Goal: Task Accomplishment & Management: Complete application form

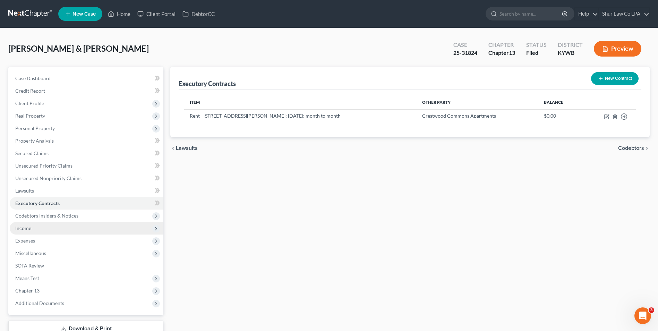
click at [38, 229] on span "Income" at bounding box center [87, 228] width 154 height 12
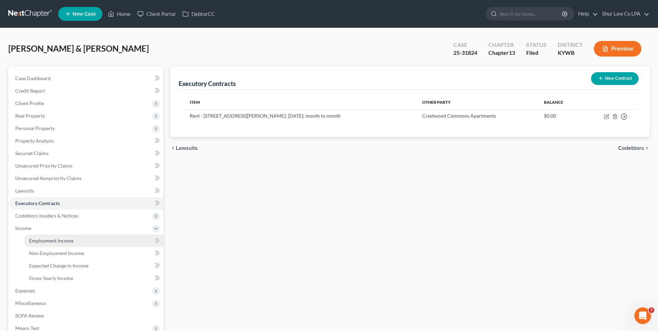
click at [37, 242] on span "Employment Income" at bounding box center [51, 240] width 44 height 6
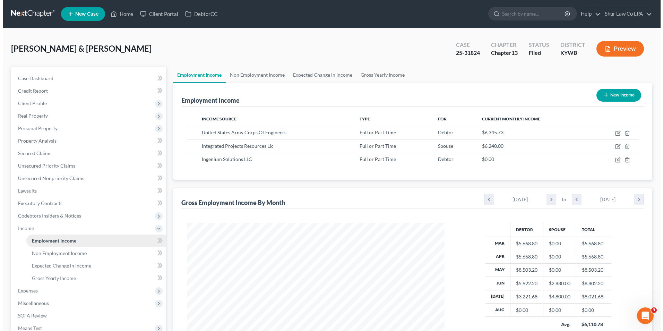
scroll to position [129, 271]
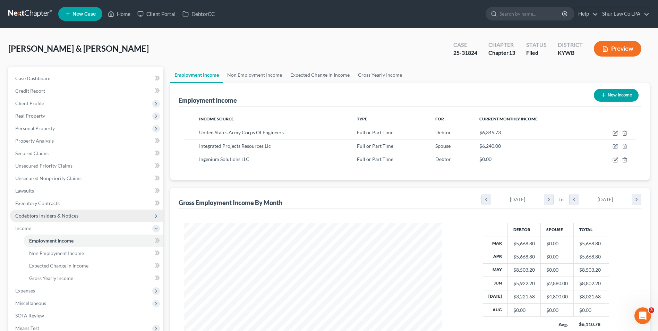
drag, startPoint x: 51, startPoint y: 240, endPoint x: 83, endPoint y: 216, distance: 40.4
click at [51, 240] on span "Employment Income" at bounding box center [51, 240] width 44 height 6
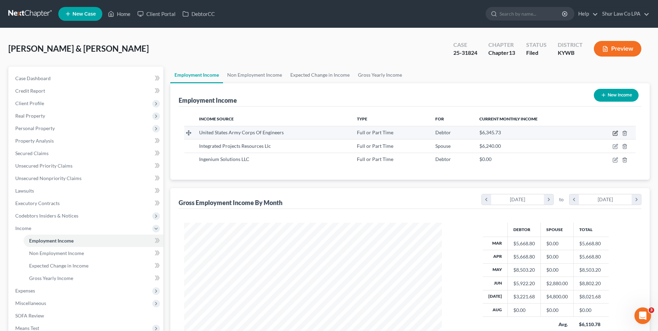
click at [615, 132] on icon "button" at bounding box center [615, 133] width 6 height 6
select select "0"
select select "18"
select select "2"
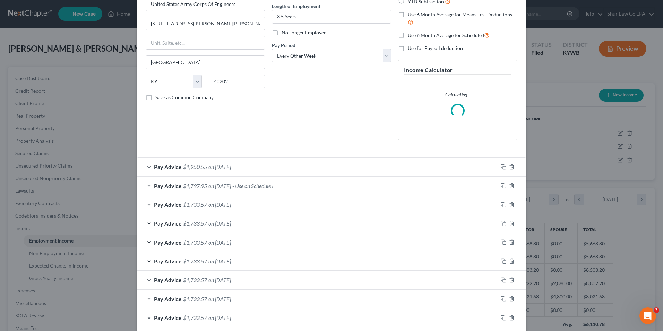
scroll to position [69, 0]
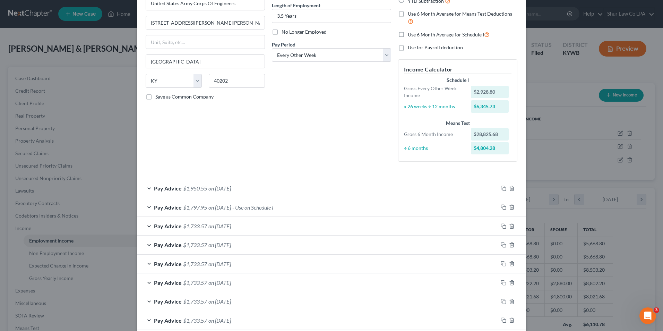
click at [145, 207] on div "Pay Advice $1,797.95 on [DATE] - Use on Schedule I" at bounding box center [317, 207] width 360 height 18
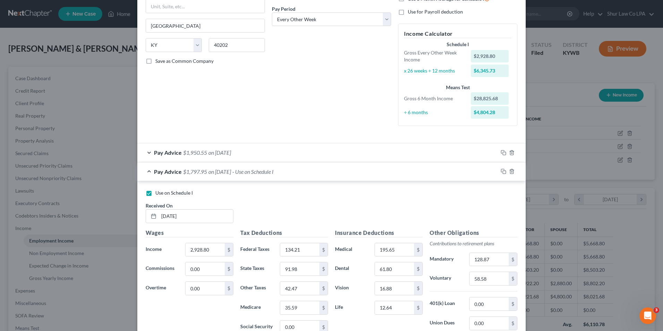
scroll to position [173, 0]
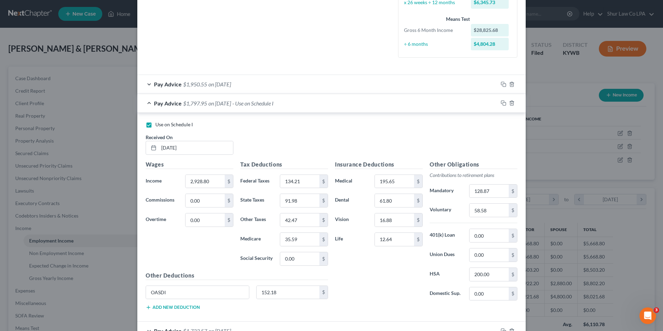
click at [146, 83] on div "Pay Advice $1,950.55 on [DATE]" at bounding box center [317, 84] width 360 height 18
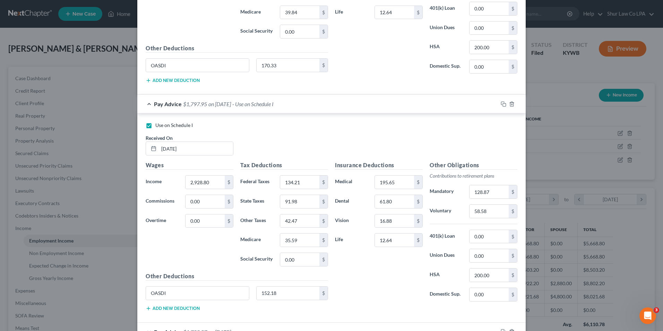
scroll to position [520, 0]
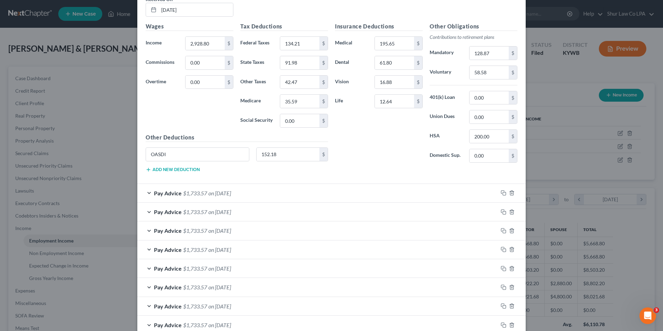
click at [146, 193] on div "Pay Advice $1,733.57 on [DATE]" at bounding box center [317, 193] width 360 height 18
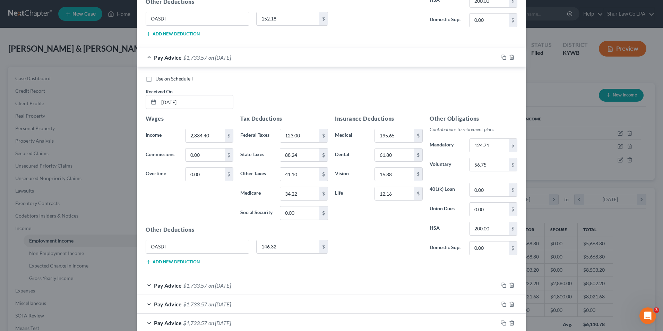
scroll to position [693, 0]
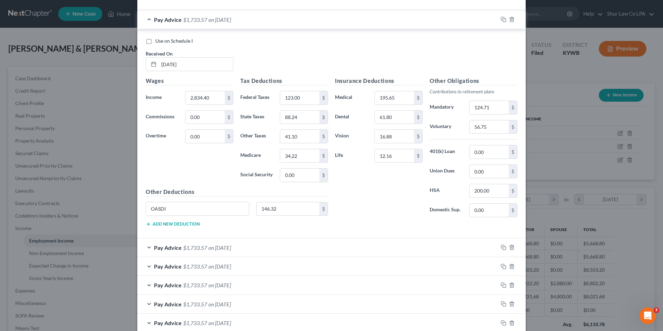
click at [146, 245] on div "Pay Advice $1,733.57 on [DATE]" at bounding box center [317, 247] width 360 height 18
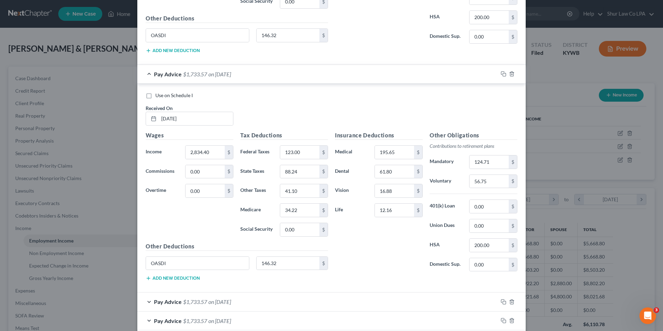
scroll to position [936, 0]
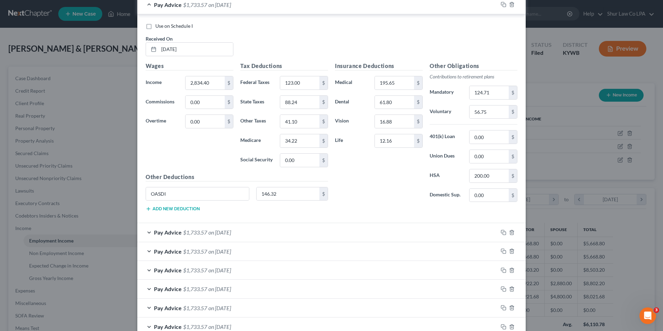
click at [147, 231] on div "Pay Advice $1,733.57 on [DATE]" at bounding box center [317, 232] width 360 height 18
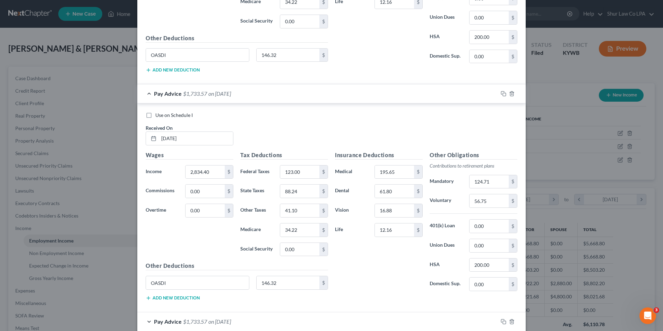
scroll to position [1144, 0]
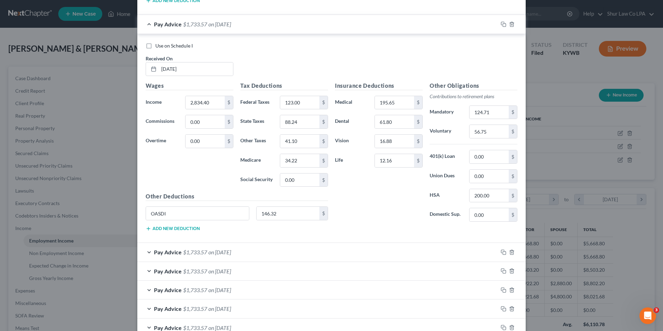
click at [146, 252] on div "Pay Advice $1,733.57 on [DATE]" at bounding box center [317, 252] width 360 height 18
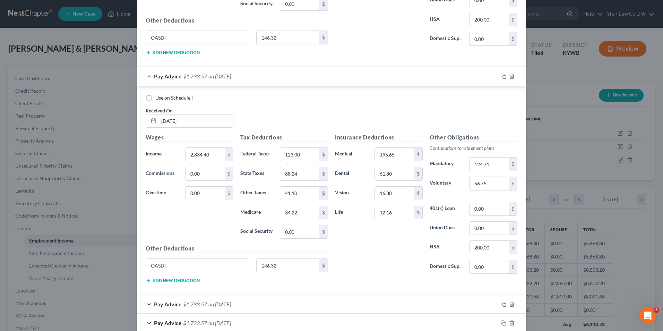
scroll to position [1386, 0]
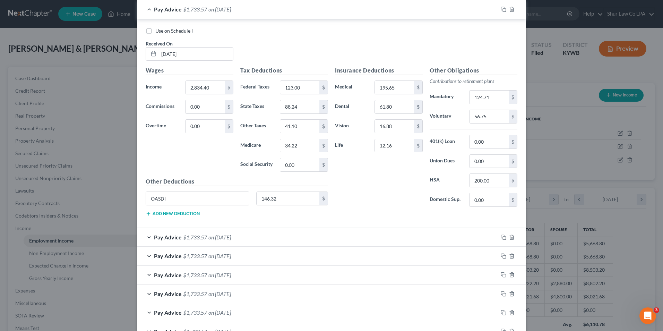
click at [145, 233] on div "Pay Advice $1,733.57 on [DATE]" at bounding box center [317, 237] width 360 height 18
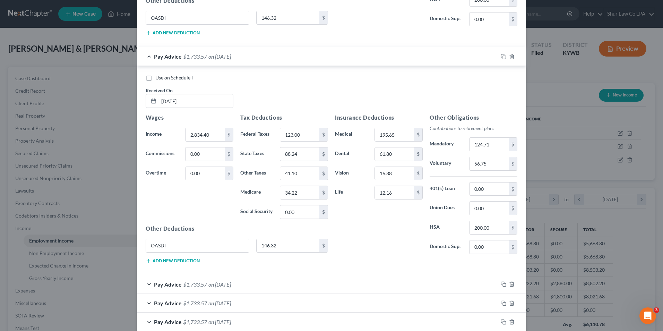
scroll to position [1629, 0]
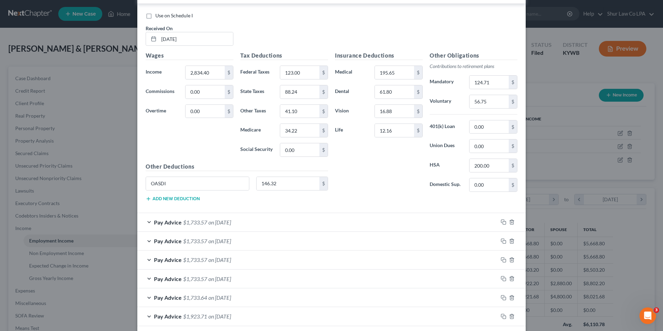
click at [147, 220] on div "Pay Advice $1,733.57 on [DATE]" at bounding box center [317, 222] width 360 height 18
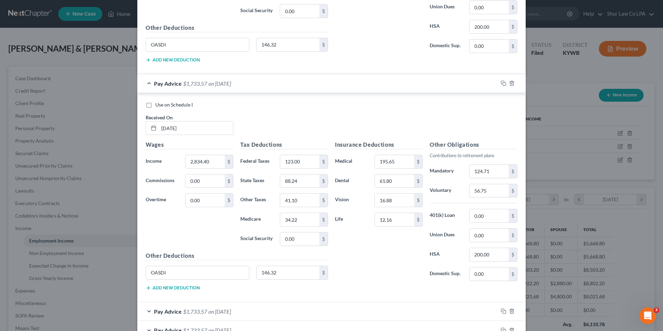
scroll to position [1872, 0]
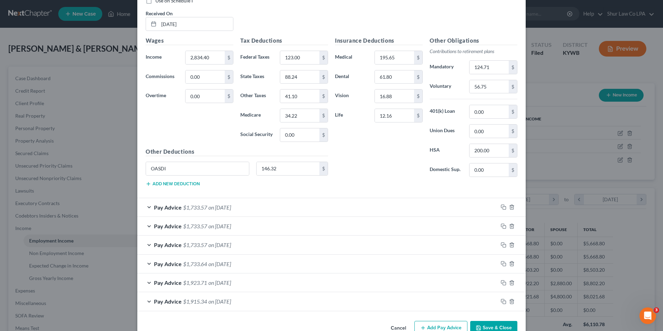
click at [147, 207] on div "Pay Advice $1,733.57 on [DATE]" at bounding box center [317, 207] width 360 height 18
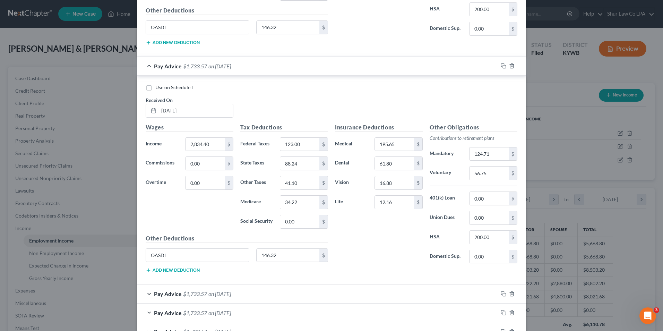
scroll to position [2080, 0]
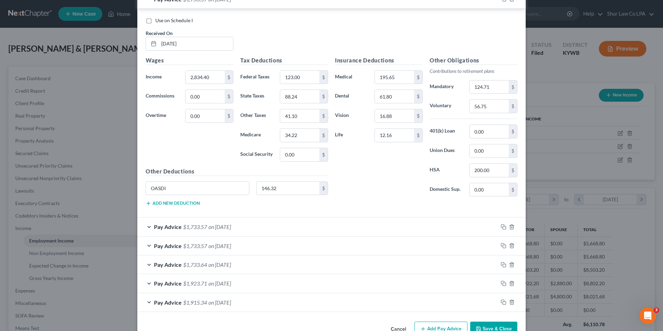
click at [148, 227] on div "Pay Advice $1,733.57 on [DATE]" at bounding box center [317, 226] width 360 height 18
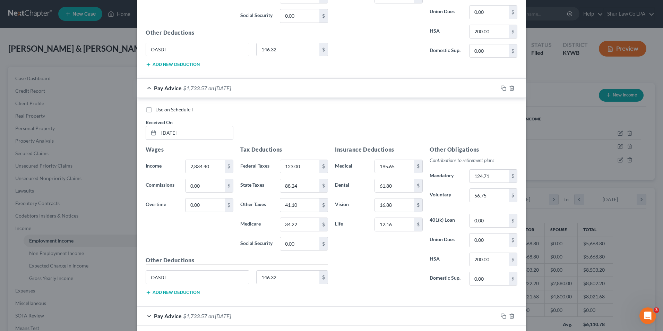
scroll to position [2307, 0]
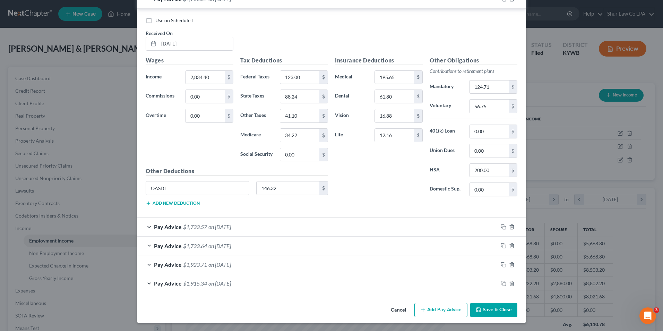
click at [146, 225] on div "Pay Advice $1,733.57 on [DATE]" at bounding box center [317, 226] width 360 height 18
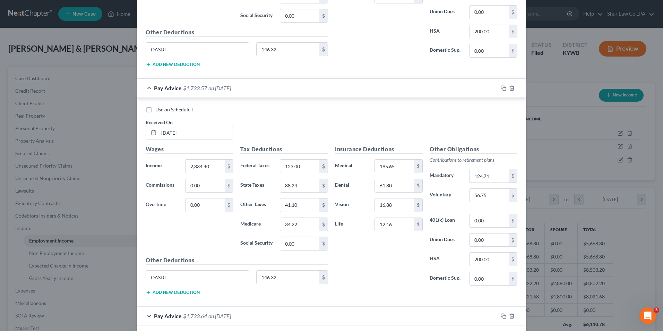
scroll to position [2516, 0]
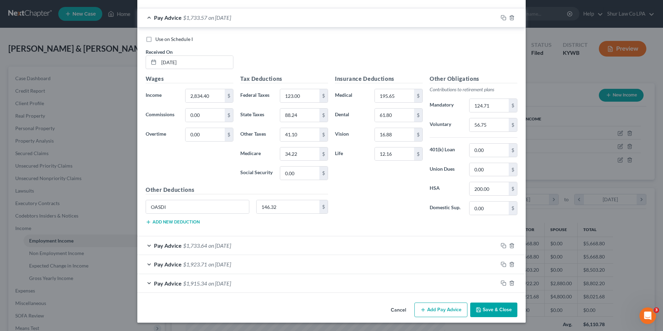
click at [146, 244] on div "Pay Advice $1,733.64 on [DATE]" at bounding box center [317, 245] width 360 height 18
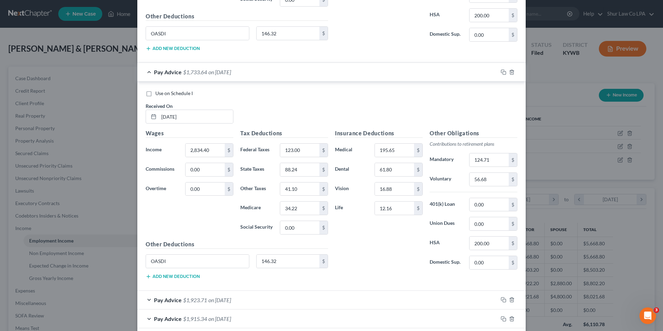
scroll to position [2725, 0]
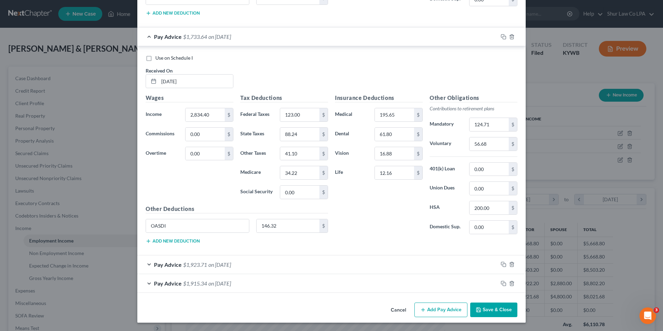
click at [147, 264] on div "Pay Advice $1,923.71 on [DATE]" at bounding box center [317, 264] width 360 height 18
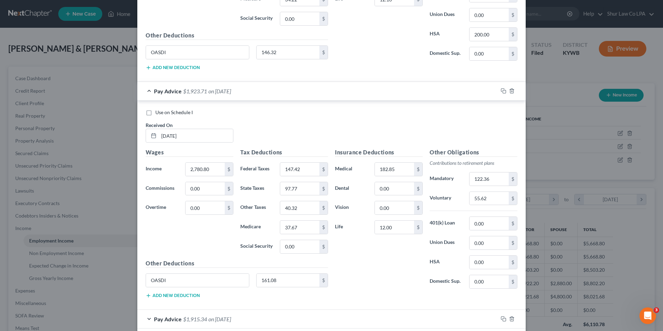
scroll to position [2934, 0]
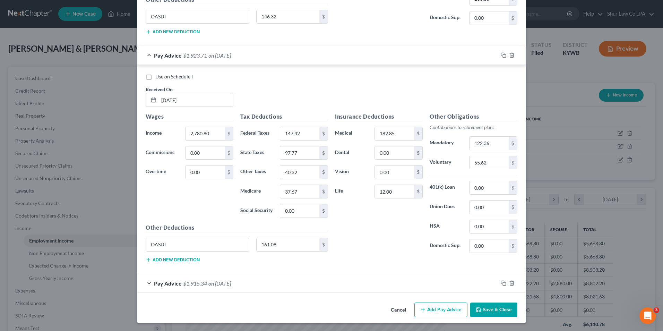
click at [146, 282] on div "Pay Advice $1,915.34 on [DATE]" at bounding box center [317, 283] width 360 height 18
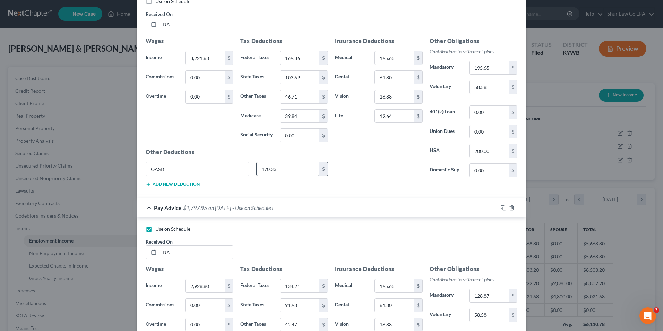
scroll to position [277, 0]
click at [296, 135] on input "0.00" at bounding box center [299, 135] width 39 height 13
type input "170.33"
drag, startPoint x: 177, startPoint y: 172, endPoint x: 123, endPoint y: 178, distance: 53.8
click at [139, 176] on div "Use on Schedule I Received On * [DATE] Wages Income * 3,221.68 $ Commissions 0.…" at bounding box center [331, 94] width 388 height 209
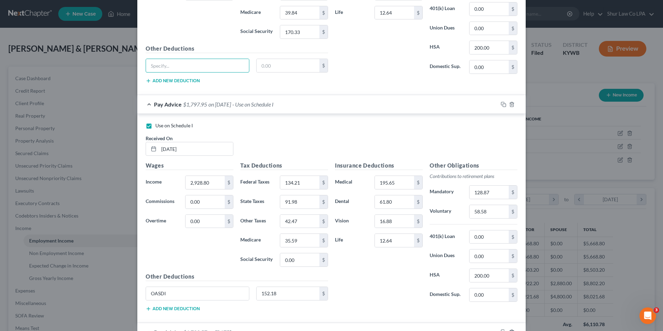
scroll to position [416, 0]
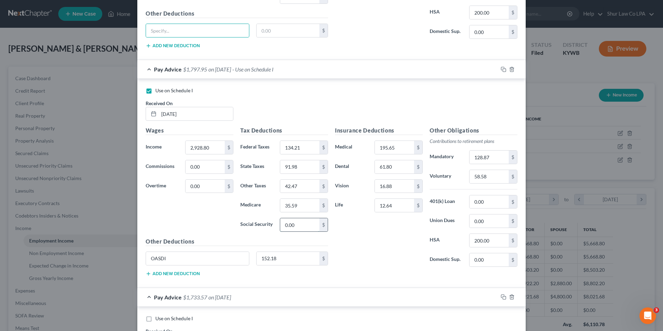
click at [298, 225] on input "0.00" at bounding box center [299, 224] width 39 height 13
type input "152.18"
drag, startPoint x: 218, startPoint y: 259, endPoint x: 111, endPoint y: 279, distance: 109.2
click at [111, 279] on div "Edit Income Source × Employment Type * Select Full or [DEMOGRAPHIC_DATA] Employ…" at bounding box center [331, 165] width 663 height 331
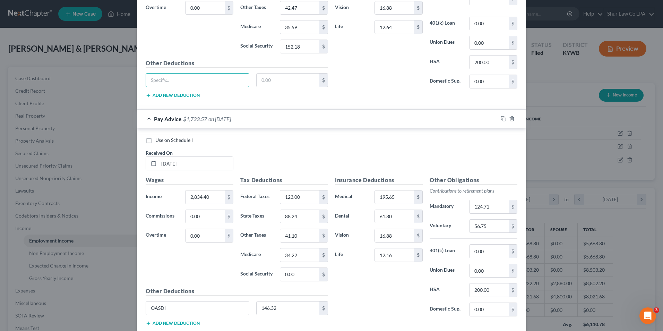
scroll to position [624, 0]
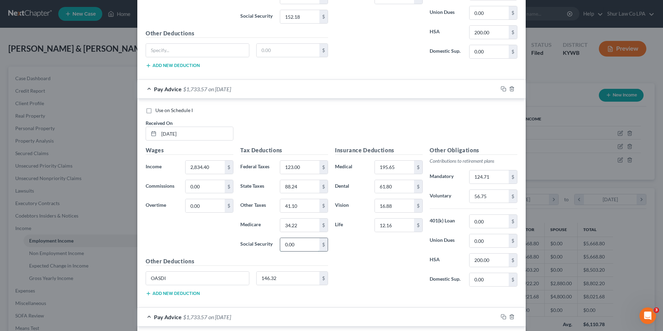
click at [290, 242] on input "0.00" at bounding box center [299, 244] width 39 height 13
type input "146.32"
click at [284, 279] on input "146.32" at bounding box center [287, 277] width 63 height 13
click at [182, 281] on input "OASDI" at bounding box center [197, 277] width 103 height 13
drag, startPoint x: 182, startPoint y: 281, endPoint x: 130, endPoint y: 289, distance: 53.0
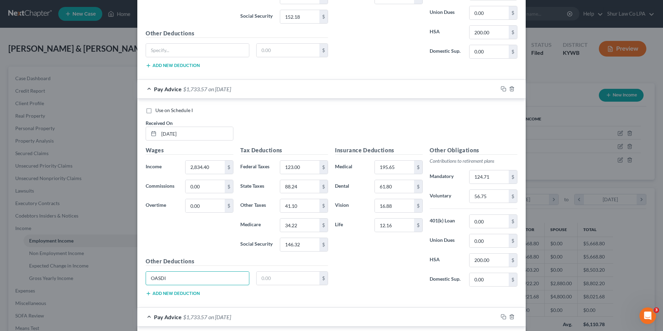
click at [131, 291] on div "Edit Income Source × Employment Type * Select Full or [DEMOGRAPHIC_DATA] Employ…" at bounding box center [331, 165] width 663 height 331
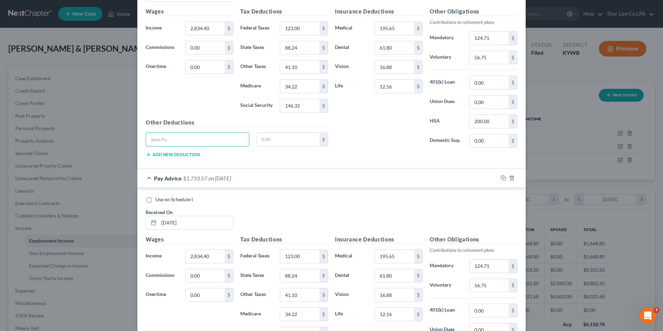
scroll to position [867, 0]
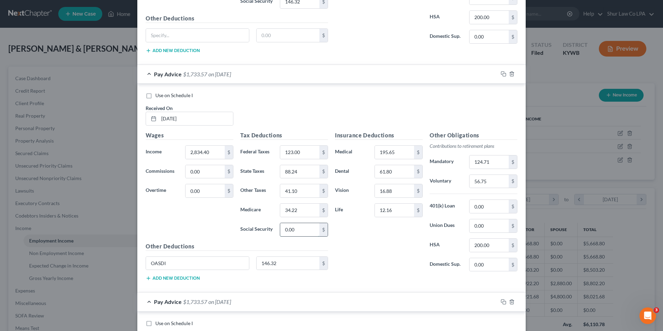
click at [302, 226] on input "0.00" at bounding box center [299, 229] width 39 height 13
type input "146.32"
click at [281, 261] on input "146.32" at bounding box center [287, 262] width 63 height 13
click at [171, 264] on input "OASDI" at bounding box center [197, 262] width 103 height 13
drag, startPoint x: 171, startPoint y: 264, endPoint x: 145, endPoint y: 274, distance: 27.7
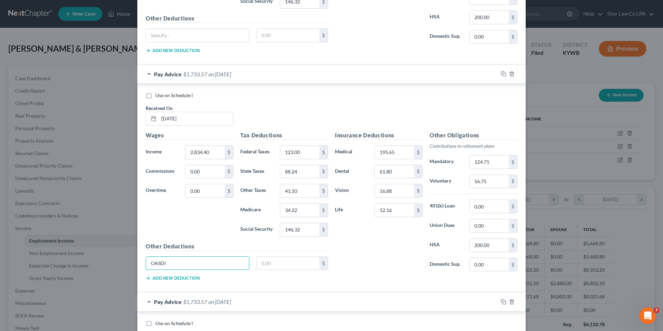
click at [145, 274] on div "OASDI $" at bounding box center [236, 265] width 189 height 19
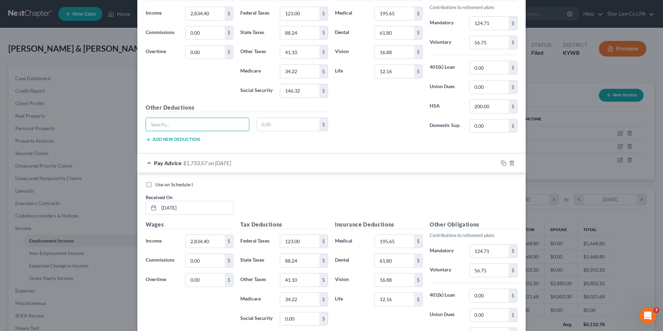
scroll to position [1074, 0]
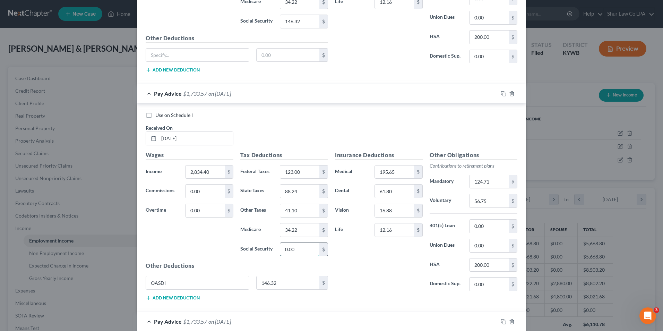
click at [299, 252] on input "0.00" at bounding box center [299, 249] width 39 height 13
type input "146.32"
click at [281, 283] on input "146.32" at bounding box center [287, 282] width 63 height 13
click at [214, 278] on input "OASDI" at bounding box center [197, 282] width 103 height 13
drag, startPoint x: 193, startPoint y: 284, endPoint x: 130, endPoint y: 292, distance: 63.6
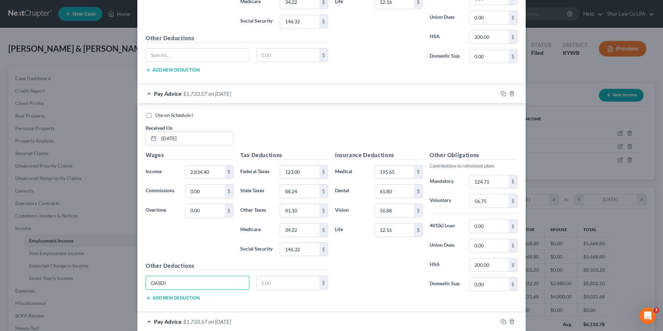
click at [130, 292] on div "Edit Income Source × Employment Type * Select Full or [DEMOGRAPHIC_DATA] Employ…" at bounding box center [331, 165] width 663 height 331
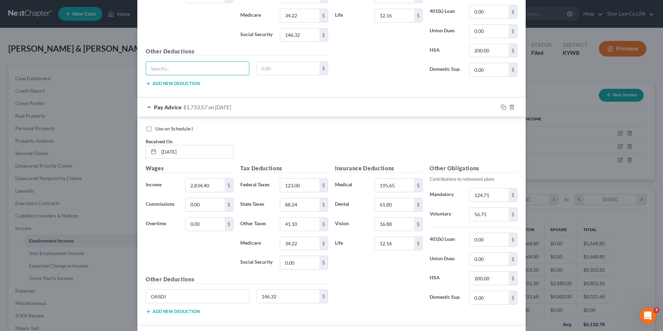
scroll to position [1352, 0]
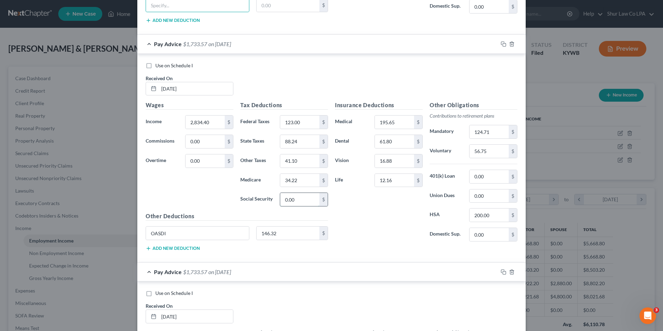
click at [297, 199] on input "0.00" at bounding box center [299, 199] width 39 height 13
type input "146.32"
click at [274, 233] on input "146.32" at bounding box center [287, 232] width 63 height 13
drag, startPoint x: 219, startPoint y: 231, endPoint x: 154, endPoint y: 246, distance: 66.4
click at [184, 241] on div "OASDI $" at bounding box center [236, 235] width 189 height 19
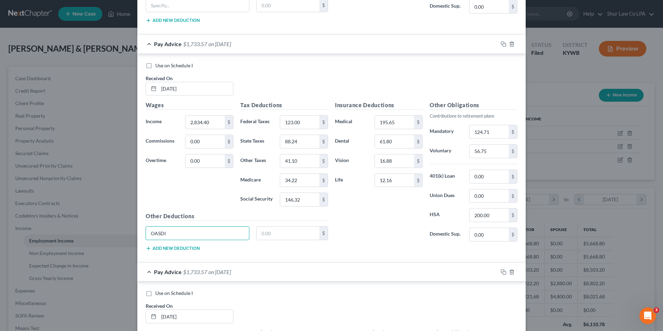
drag, startPoint x: 150, startPoint y: 234, endPoint x: 132, endPoint y: 233, distance: 18.4
click at [132, 233] on div "Edit Income Source × Employment Type * Select Full or [DEMOGRAPHIC_DATA] Employ…" at bounding box center [331, 165] width 663 height 331
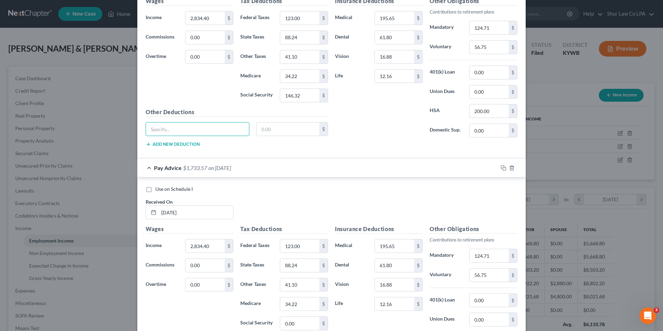
scroll to position [1560, 0]
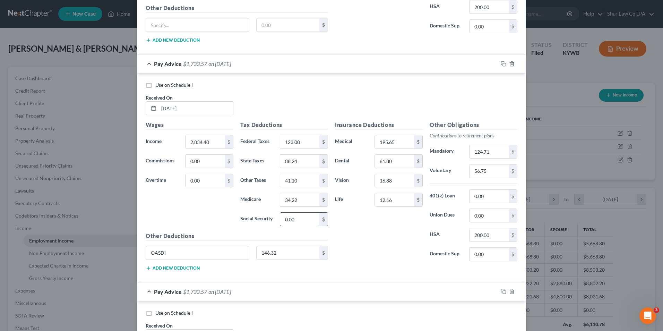
click at [301, 221] on input "0.00" at bounding box center [299, 218] width 39 height 13
type input "146.32"
click at [280, 254] on input "146.32" at bounding box center [287, 252] width 63 height 13
click at [192, 255] on input "OASDI" at bounding box center [197, 252] width 103 height 13
drag, startPoint x: 192, startPoint y: 255, endPoint x: 105, endPoint y: 258, distance: 87.4
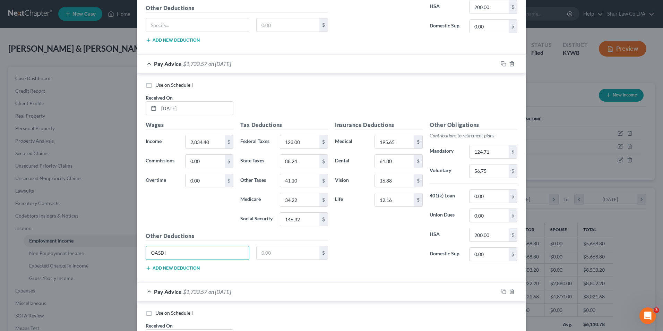
click at [148, 258] on input "OASDI" at bounding box center [197, 252] width 103 height 13
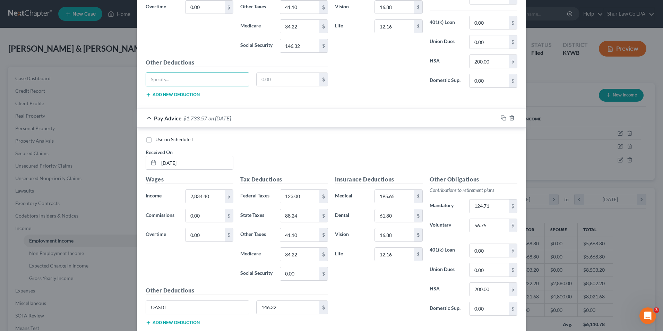
scroll to position [1837, 0]
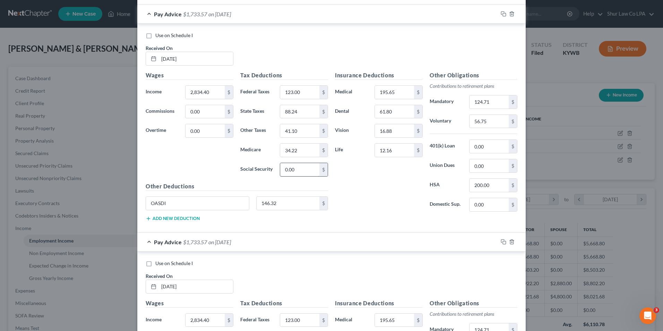
click at [300, 171] on input "0.00" at bounding box center [299, 169] width 39 height 13
type input "146.32"
click at [285, 207] on input "146.32" at bounding box center [287, 203] width 63 height 13
click at [195, 206] on input "OASDI" at bounding box center [197, 203] width 103 height 13
drag, startPoint x: 195, startPoint y: 206, endPoint x: 130, endPoint y: 217, distance: 66.4
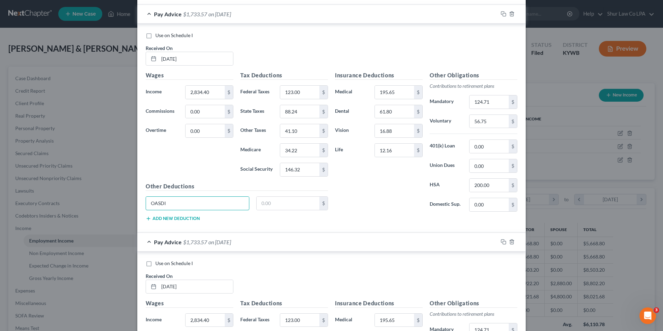
click at [130, 217] on div "Edit Income Source × Employment Type * Select Full or [DEMOGRAPHIC_DATA] Employ…" at bounding box center [331, 165] width 663 height 331
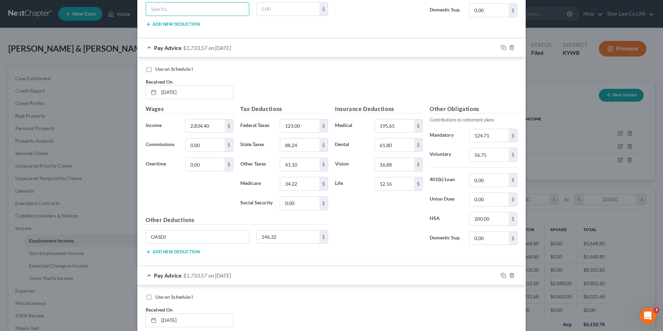
scroll to position [2080, 0]
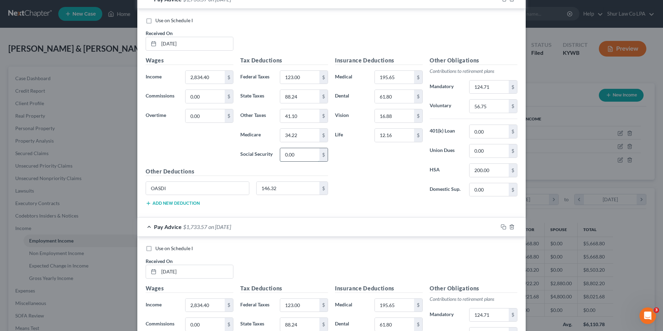
click at [296, 158] on input "0.00" at bounding box center [299, 154] width 39 height 13
type input "146.32"
click at [286, 192] on input "146.32" at bounding box center [287, 188] width 63 height 13
click at [191, 187] on input "OASDI" at bounding box center [197, 188] width 103 height 13
drag, startPoint x: 191, startPoint y: 187, endPoint x: 138, endPoint y: 202, distance: 54.5
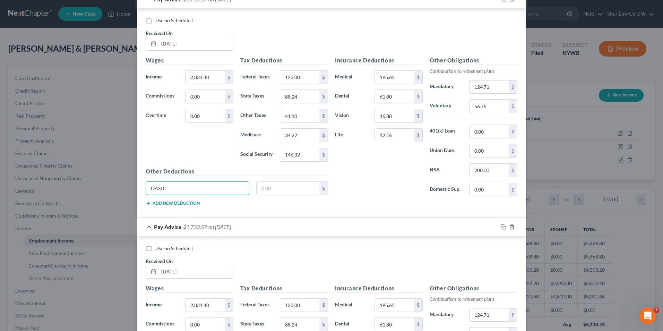
click at [139, 202] on div "Use on Schedule I Received On * [DATE] Wages Income * 2,834.40 $ Commissions 0.…" at bounding box center [331, 113] width 388 height 209
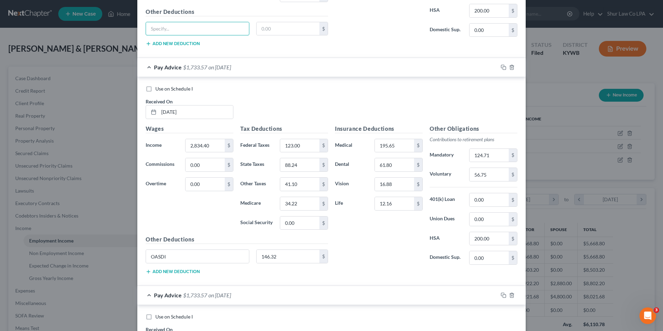
scroll to position [2288, 0]
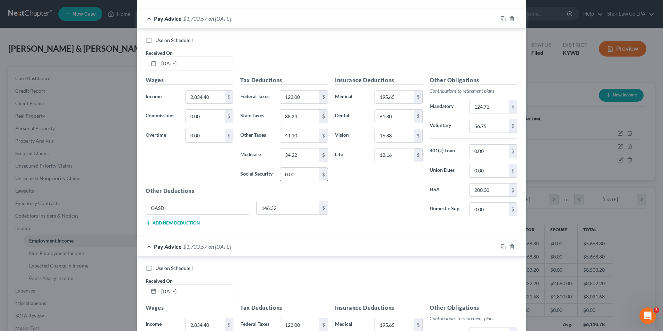
click at [306, 171] on input "0.00" at bounding box center [299, 174] width 39 height 13
type input "146.32"
click at [291, 204] on input "146.32" at bounding box center [287, 207] width 63 height 13
drag, startPoint x: 197, startPoint y: 212, endPoint x: 148, endPoint y: 219, distance: 48.8
click at [148, 219] on div "OASDI $" at bounding box center [236, 210] width 189 height 19
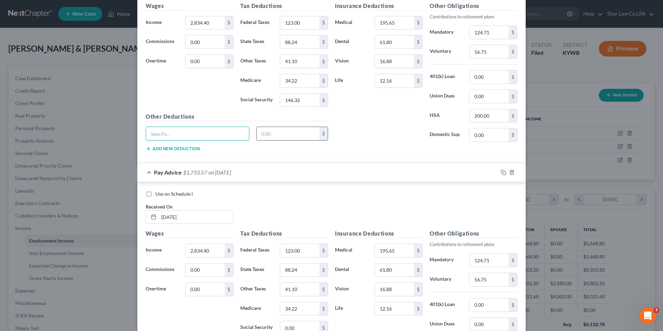
scroll to position [2426, 0]
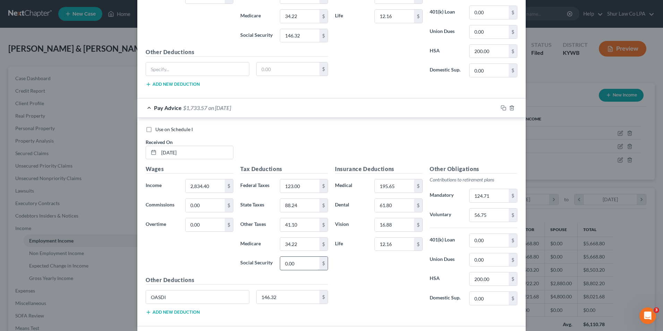
click at [293, 267] on input "0.00" at bounding box center [299, 262] width 39 height 13
type input "146.32"
click at [278, 296] on input "146.32" at bounding box center [287, 296] width 63 height 13
click at [186, 297] on input "OASDI" at bounding box center [197, 296] width 103 height 13
drag, startPoint x: 186, startPoint y: 297, endPoint x: 101, endPoint y: 305, distance: 85.3
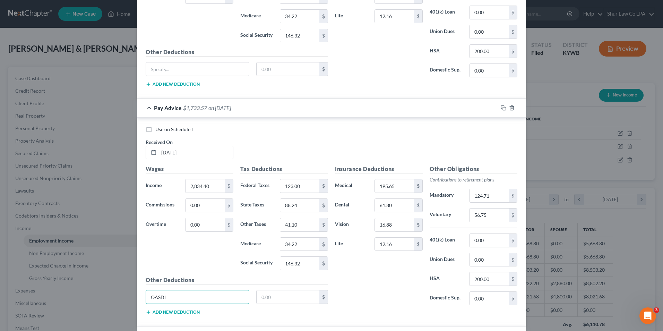
click at [120, 305] on div "Edit Income Source × Employment Type * Select Full or [DEMOGRAPHIC_DATA] Employ…" at bounding box center [331, 165] width 663 height 331
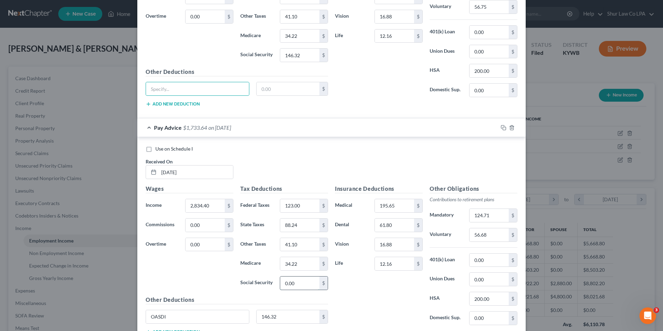
click at [292, 283] on input "0.00" at bounding box center [299, 282] width 39 height 13
type input "146.32"
drag, startPoint x: 203, startPoint y: 316, endPoint x: 179, endPoint y: 320, distance: 24.5
click at [197, 317] on input "OASDI" at bounding box center [197, 316] width 103 height 13
drag, startPoint x: 178, startPoint y: 320, endPoint x: 124, endPoint y: 324, distance: 53.5
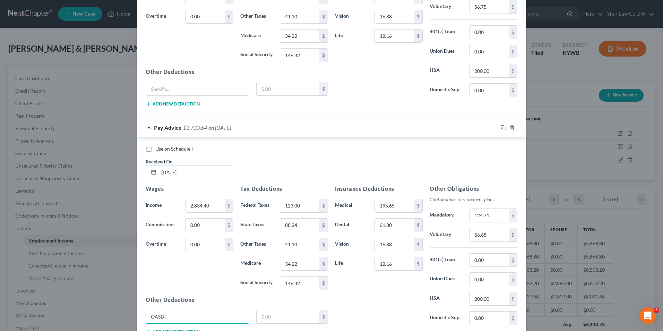
click at [124, 324] on div "Edit Income Source × Employment Type * Select Full or [DEMOGRAPHIC_DATA] Employ…" at bounding box center [331, 165] width 663 height 331
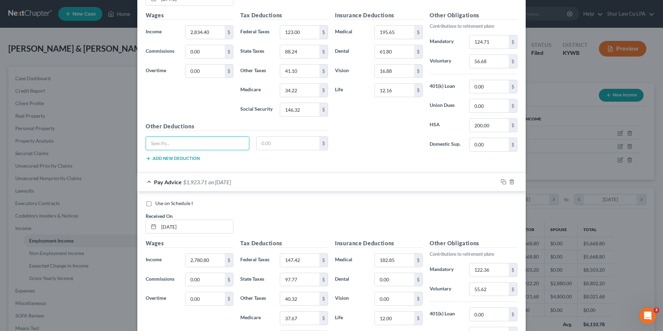
scroll to position [2946, 0]
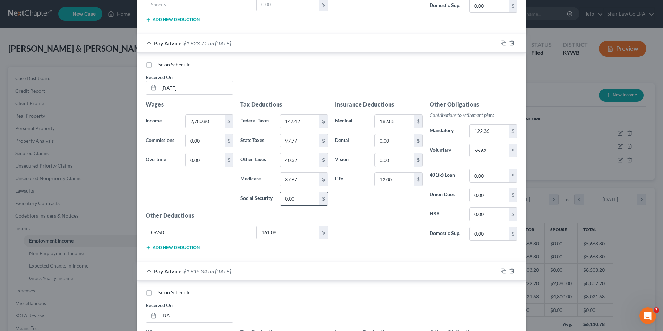
click at [305, 198] on input "0.00" at bounding box center [299, 198] width 39 height 13
type input "161.08"
drag, startPoint x: 166, startPoint y: 235, endPoint x: 160, endPoint y: 236, distance: 5.6
click at [160, 236] on input "OASDI" at bounding box center [197, 232] width 103 height 13
click at [161, 234] on input "OASDI" at bounding box center [197, 232] width 103 height 13
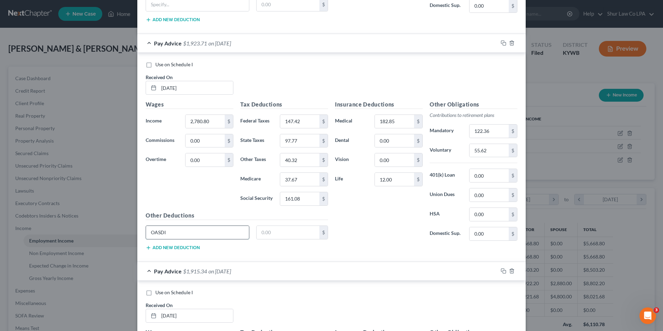
click at [166, 232] on input "OASDI" at bounding box center [197, 232] width 103 height 13
drag, startPoint x: 166, startPoint y: 232, endPoint x: 141, endPoint y: 238, distance: 25.2
click at [142, 238] on div "OASDI" at bounding box center [197, 232] width 111 height 14
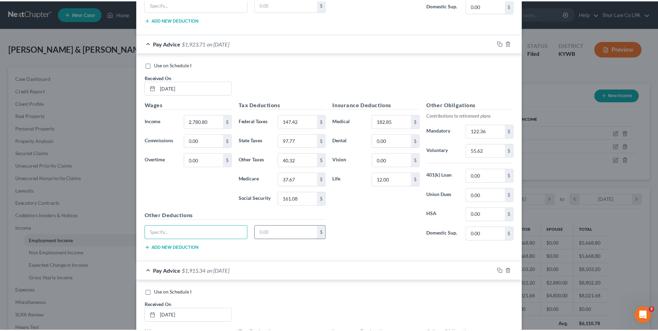
scroll to position [3142, 0]
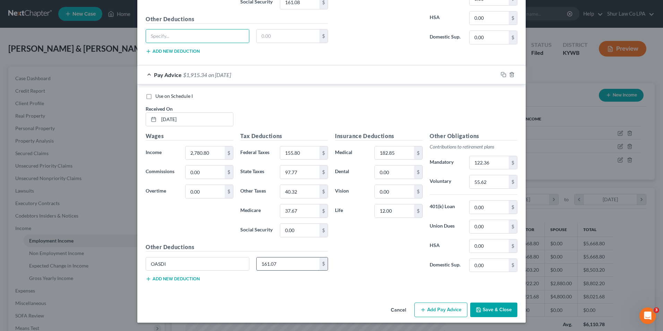
click at [291, 261] on input "161.07" at bounding box center [287, 263] width 63 height 13
click at [302, 224] on input "0.00" at bounding box center [299, 230] width 39 height 13
type input "161.07"
click at [282, 266] on input "161.07" at bounding box center [287, 263] width 63 height 13
click at [194, 263] on input "OASDI" at bounding box center [197, 263] width 103 height 13
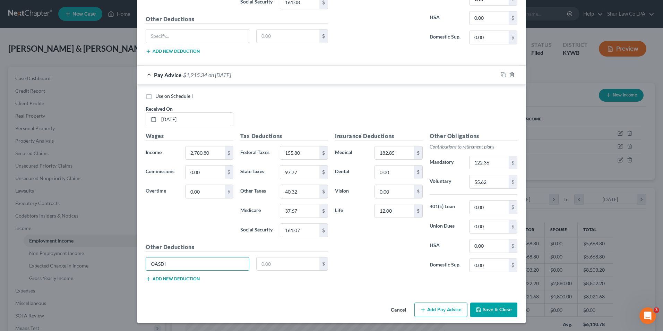
drag, startPoint x: 194, startPoint y: 263, endPoint x: 141, endPoint y: 266, distance: 52.8
click at [159, 268] on input "OASDI" at bounding box center [197, 263] width 103 height 13
click at [490, 307] on button "Save & Close" at bounding box center [493, 309] width 47 height 15
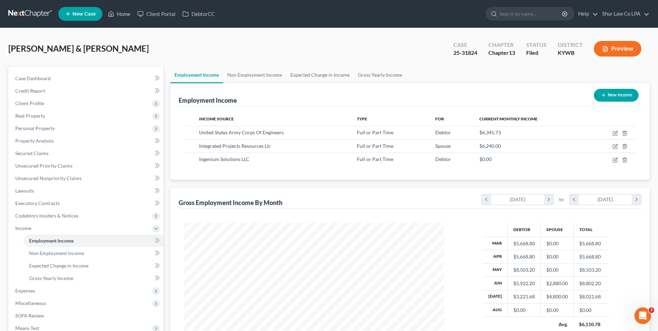
scroll to position [346472, 346329]
click at [33, 288] on span "Expenses" at bounding box center [25, 290] width 20 height 6
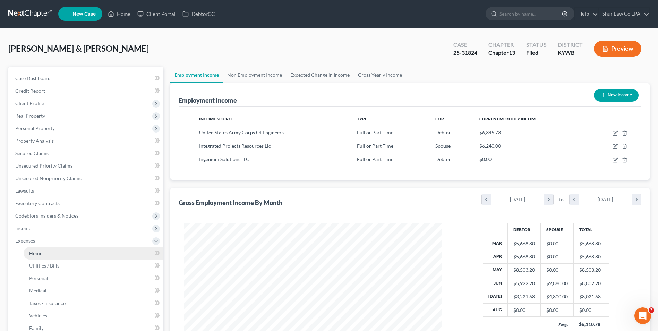
click at [52, 252] on link "Home" at bounding box center [94, 253] width 140 height 12
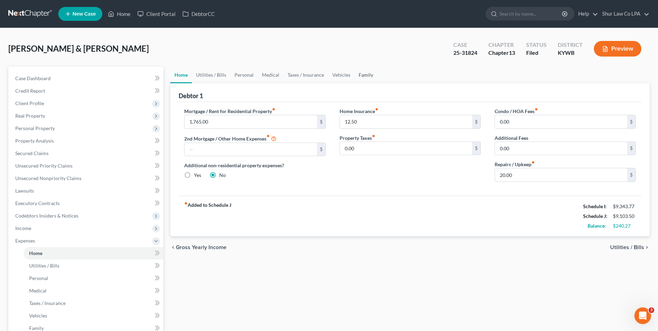
click at [367, 75] on link "Family" at bounding box center [365, 75] width 23 height 17
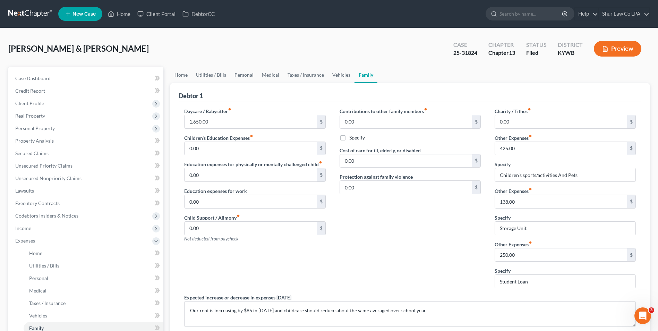
click at [212, 56] on div "[PERSON_NAME] & [PERSON_NAME] Upgraded Case 25-31824 Chapter Chapter 13 Status …" at bounding box center [328, 51] width 641 height 30
